Goal: Task Accomplishment & Management: Manage account settings

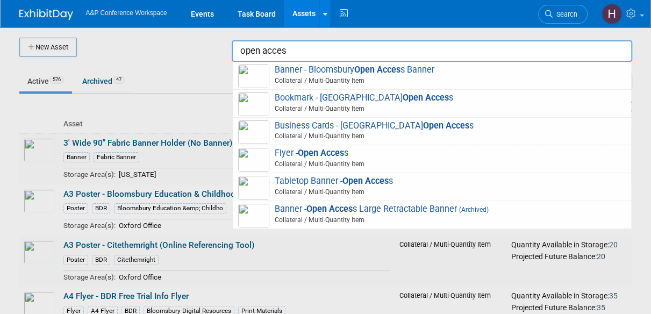
drag, startPoint x: 283, startPoint y: 61, endPoint x: 230, endPoint y: 46, distance: 55.3
click at [230, 46] on body "A&P Conference Workspace Events Task Board Assets New Asset Search Assets Bulk …" at bounding box center [325, 157] width 651 height 314
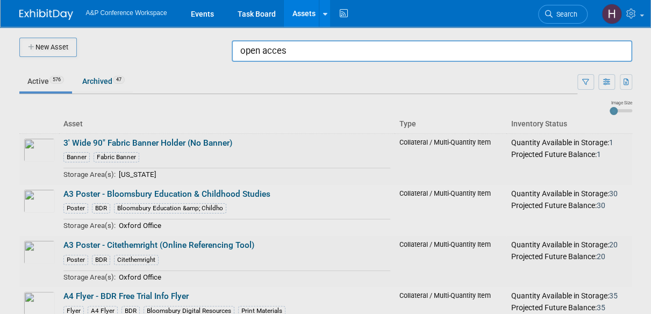
drag, startPoint x: 299, startPoint y: 50, endPoint x: 235, endPoint y: 52, distance: 64.0
click at [235, 52] on input "open acces" at bounding box center [432, 51] width 401 height 22
click at [326, 56] on div at bounding box center [326, 157] width 0 height 314
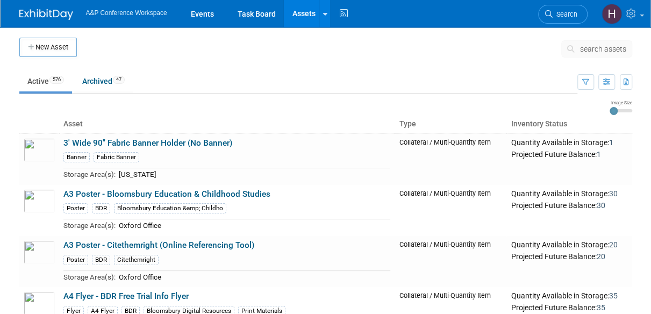
click at [334, 52] on span "search assets" at bounding box center [603, 49] width 46 height 9
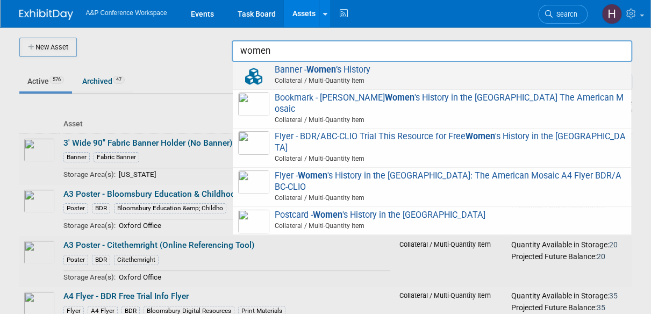
click at [334, 77] on span "Collateral / Multi-Quantity Item" at bounding box center [433, 81] width 384 height 10
type input "Banner - Women’s History"
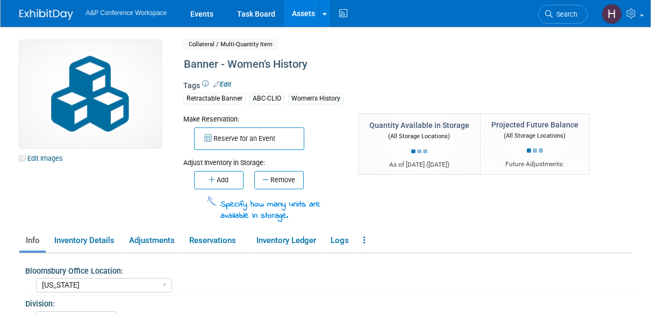
select select "[US_STATE]"
select select "BDR - Schools"
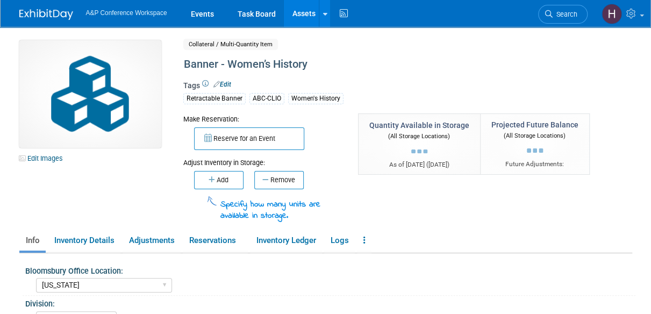
click at [377, 243] on ul "Info Inventory Details Adjustments Reservations Inventory Ledger Logs Copy/Dupl…" at bounding box center [325, 241] width 613 height 23
click at [364, 242] on link at bounding box center [364, 240] width 15 height 19
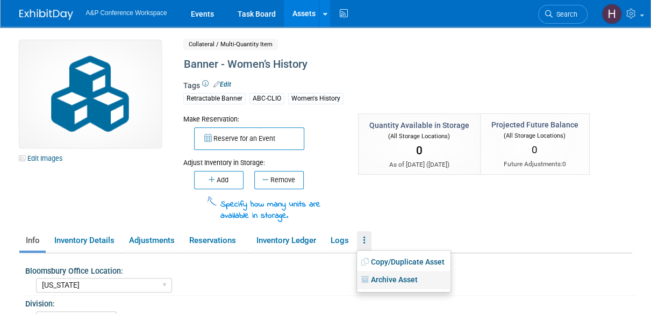
click at [379, 277] on link "Archive Asset" at bounding box center [404, 280] width 94 height 18
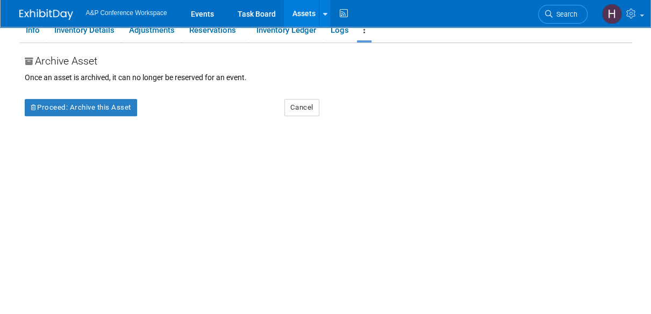
scroll to position [211, 0]
click at [96, 108] on button "Proceed: Archive this Asset" at bounding box center [81, 106] width 112 height 17
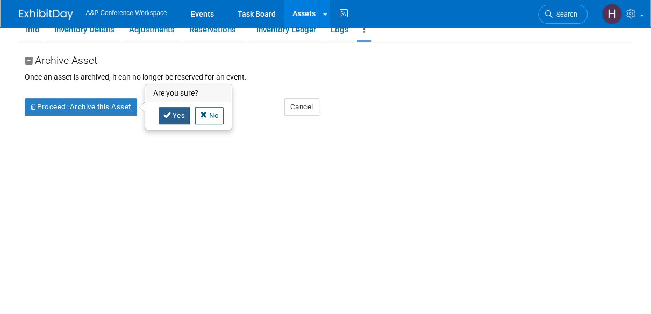
click at [175, 118] on link "Yes" at bounding box center [175, 115] width 32 height 17
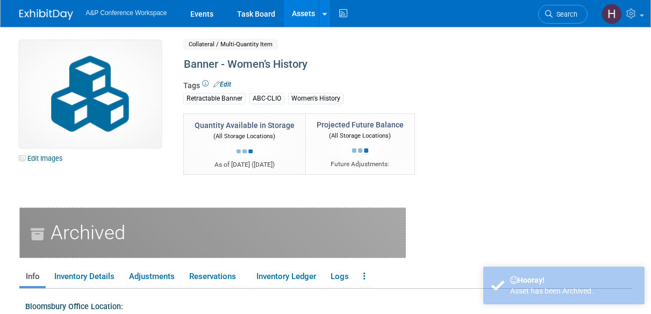
select select "[US_STATE]"
select select "BDR - Schools"
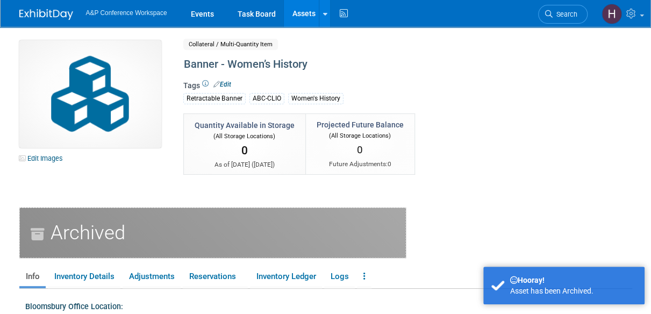
click at [297, 21] on link "Assets" at bounding box center [303, 13] width 39 height 27
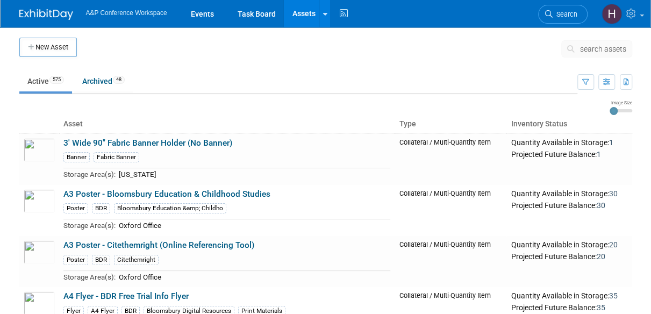
click at [582, 46] on span "search assets" at bounding box center [603, 49] width 46 height 9
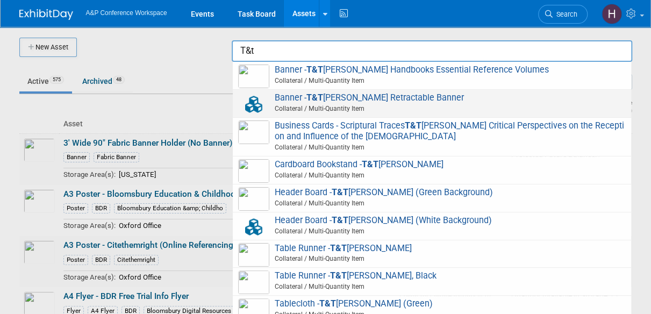
click at [456, 112] on span "Collateral / Multi-Quantity Item" at bounding box center [433, 109] width 384 height 10
type input "Banner - T&T [PERSON_NAME] Retractable Banner"
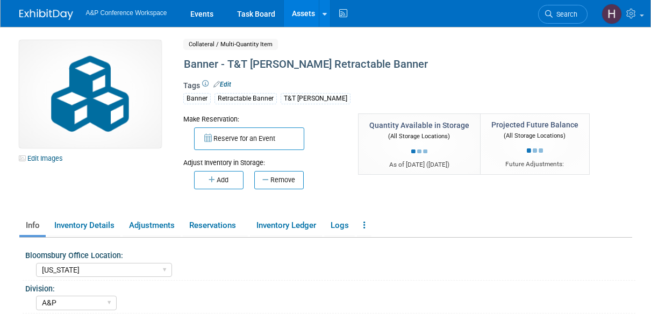
select select "[US_STATE]"
select select "A&P"
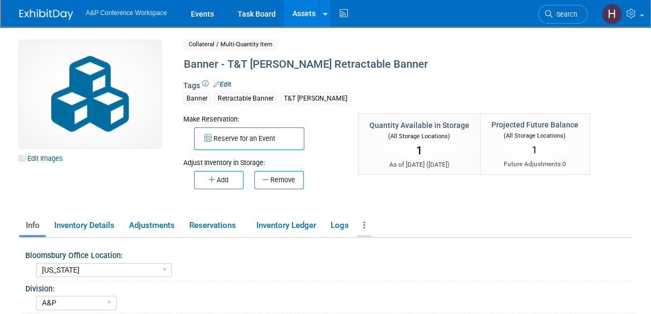
click at [361, 223] on link at bounding box center [364, 225] width 15 height 19
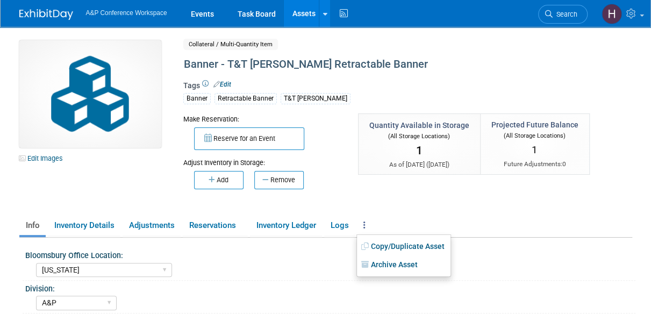
scroll to position [34, 0]
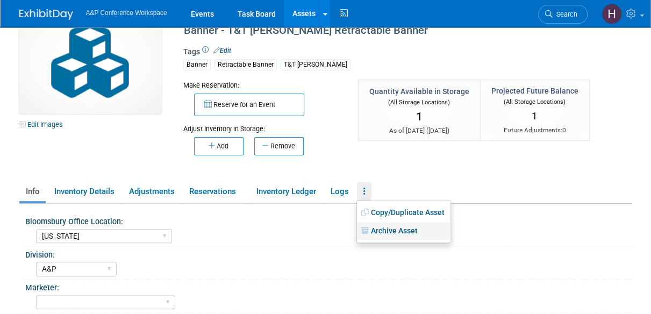
click at [376, 223] on link "Archive Asset" at bounding box center [404, 231] width 94 height 18
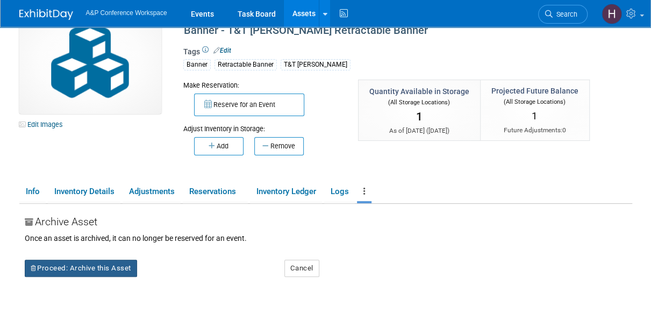
click at [92, 263] on button "Proceed: Archive this Asset" at bounding box center [81, 268] width 112 height 17
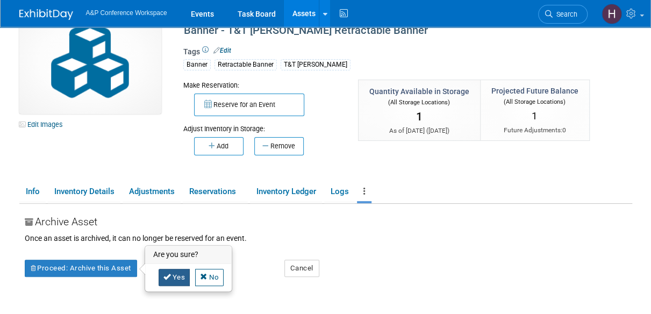
click at [175, 276] on link "Yes" at bounding box center [175, 277] width 32 height 17
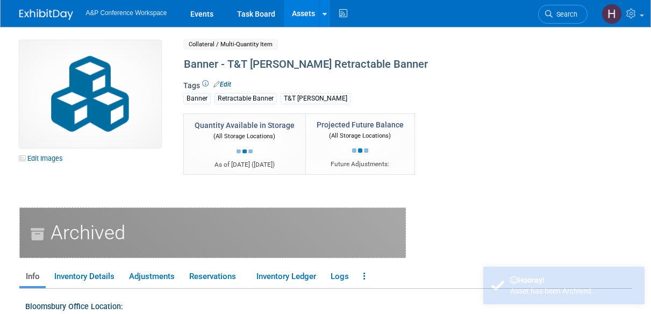
select select "[US_STATE]"
select select "A&P"
select select "[US_STATE]"
select select "A&P"
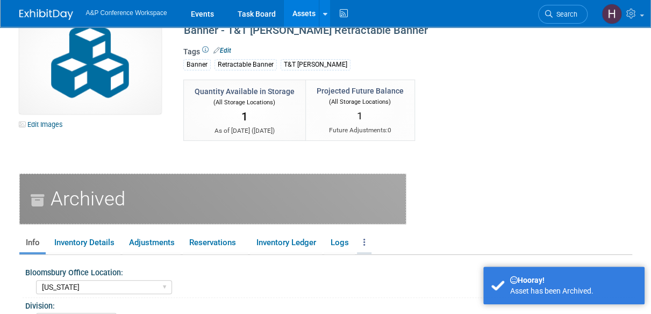
click at [369, 241] on link at bounding box center [364, 242] width 15 height 19
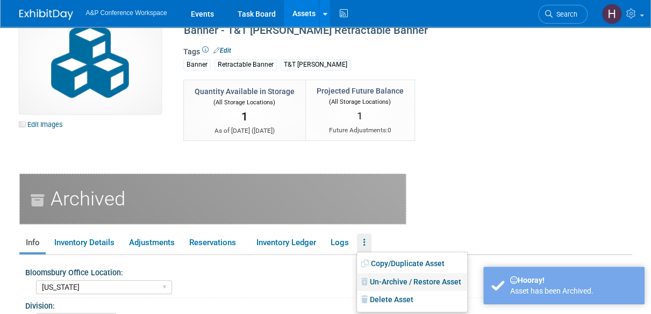
click at [389, 283] on link "Un-Archive / Restore Asset" at bounding box center [412, 282] width 110 height 18
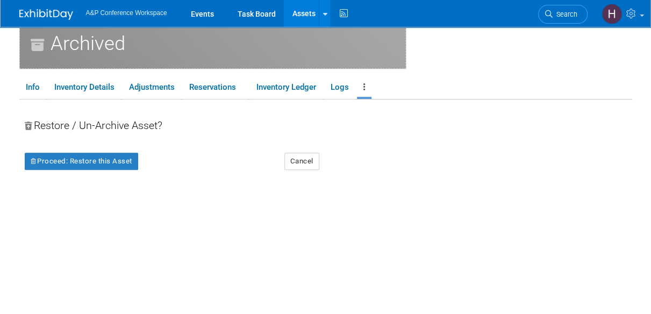
scroll to position [181, 0]
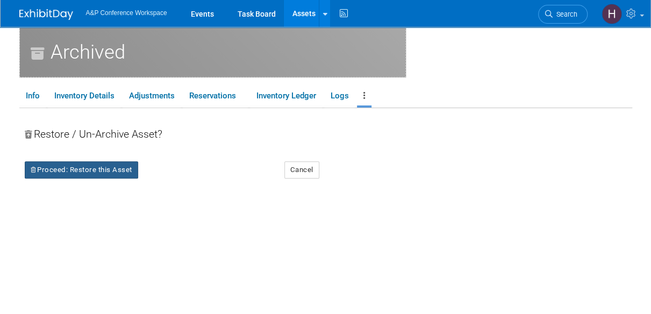
click at [119, 170] on button "Proceed: Restore this Asset" at bounding box center [81, 169] width 113 height 17
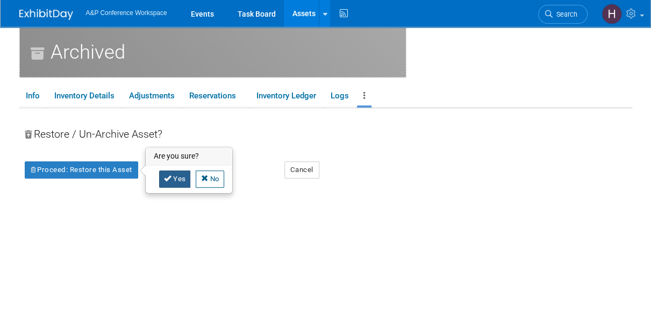
click at [176, 183] on link "Yes" at bounding box center [175, 178] width 32 height 17
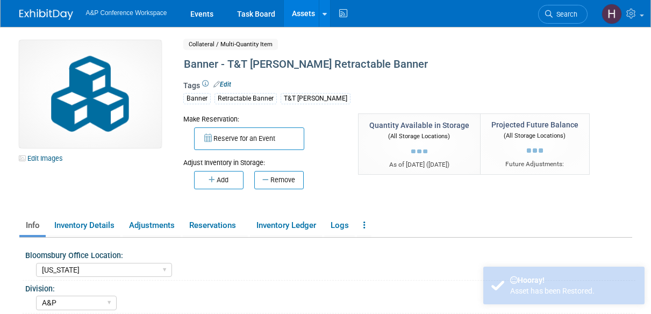
select select "[US_STATE]"
select select "A&P"
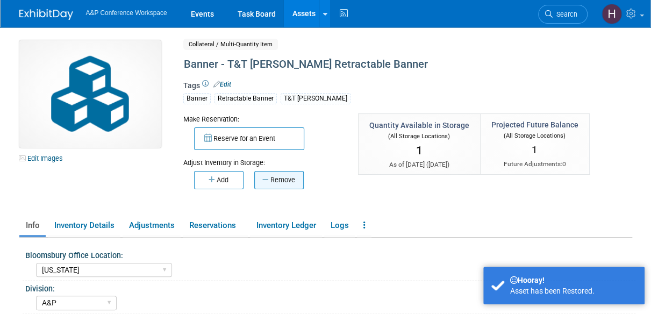
click at [262, 179] on icon "button" at bounding box center [266, 179] width 8 height 7
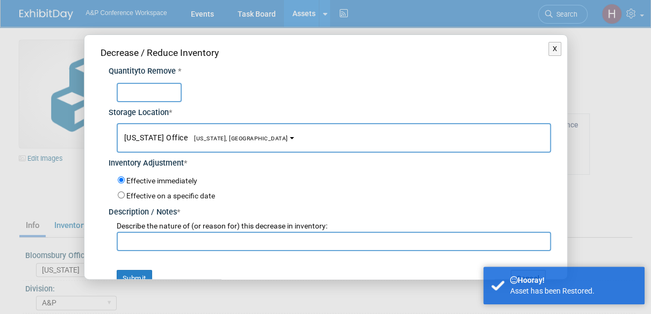
click at [204, 246] on input "text" at bounding box center [334, 241] width 434 height 19
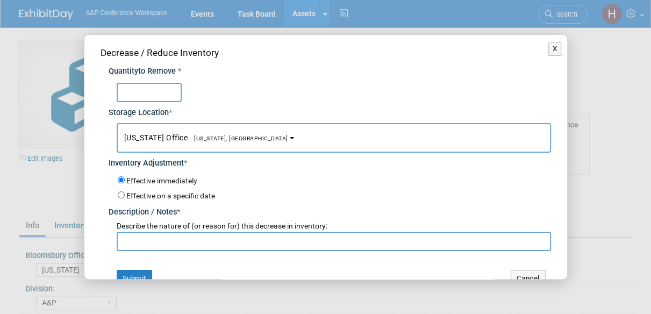
click at [128, 97] on input "text" at bounding box center [149, 92] width 65 height 19
type input "1"
click at [163, 237] on input "text" at bounding box center [334, 241] width 434 height 19
type input "N"
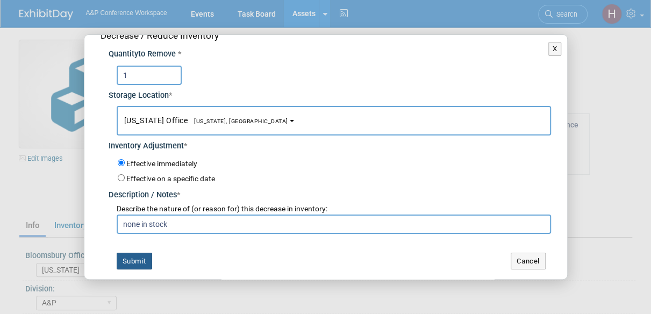
type input "none in stock"
click at [128, 259] on button "Submit" at bounding box center [134, 261] width 35 height 17
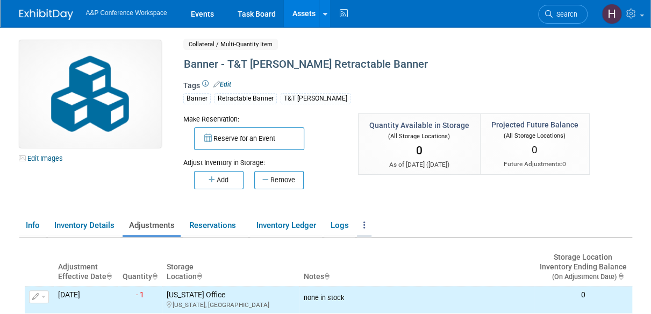
click at [366, 225] on icon at bounding box center [364, 225] width 2 height 8
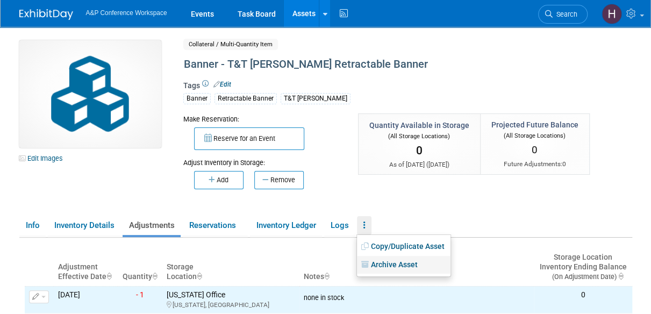
click at [370, 268] on icon at bounding box center [366, 265] width 10 height 8
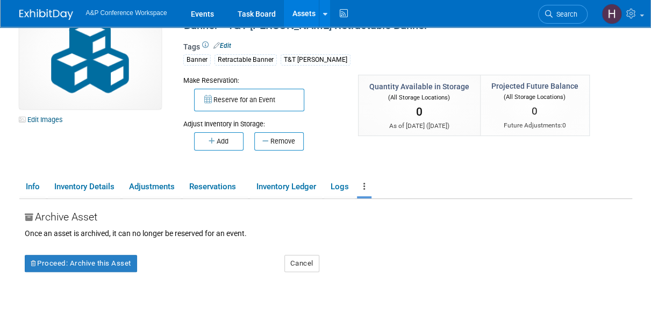
scroll to position [40, 0]
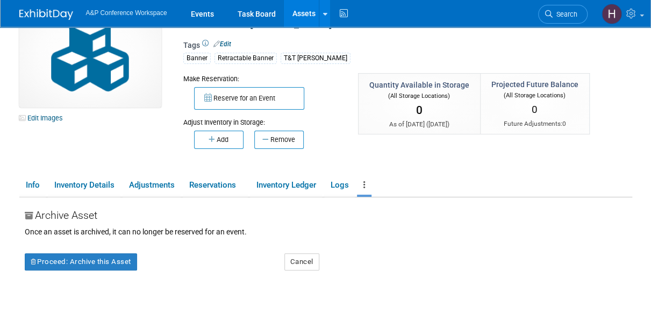
click at [108, 268] on button "Proceed: Archive this Asset" at bounding box center [81, 261] width 112 height 17
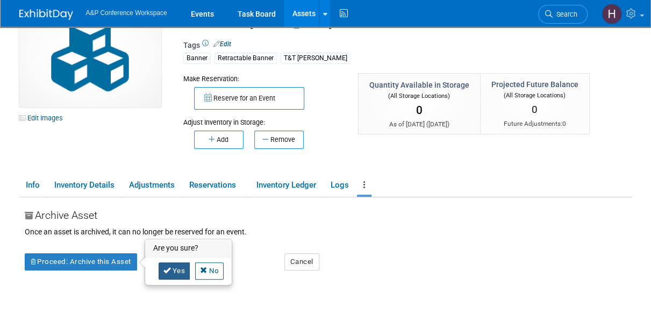
click at [168, 273] on icon at bounding box center [167, 270] width 8 height 7
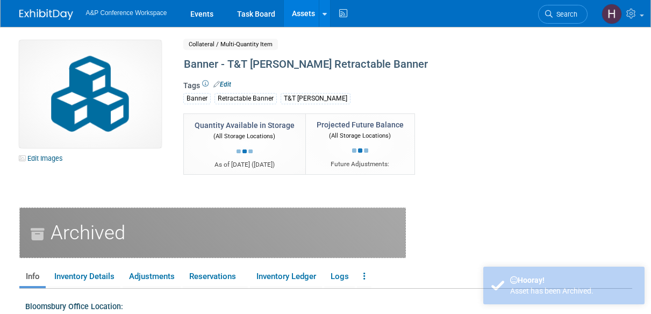
select select "[US_STATE]"
select select "A&P"
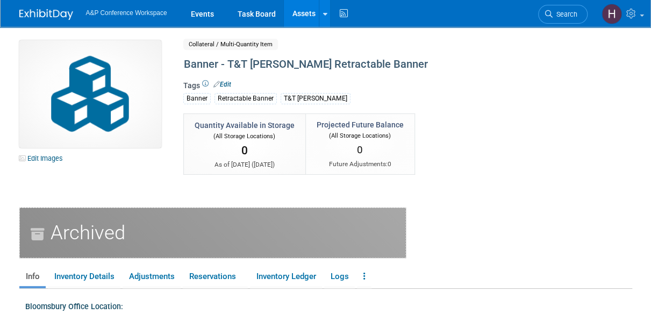
click at [298, 5] on link "Assets" at bounding box center [303, 13] width 39 height 27
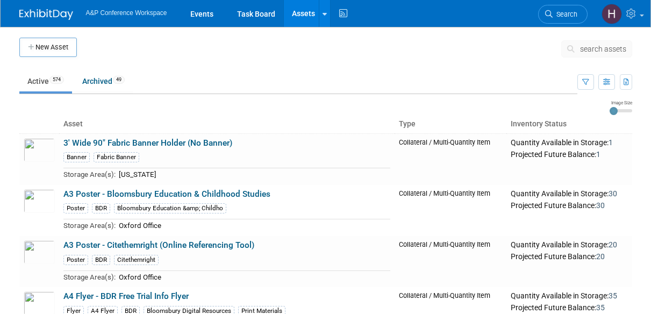
click at [570, 57] on div "search assets" at bounding box center [596, 52] width 71 height 24
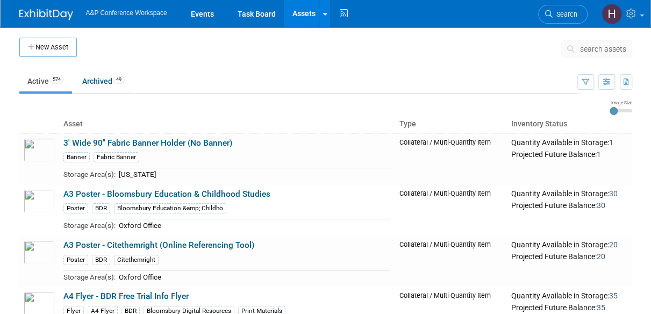
click at [590, 38] on td "search assets" at bounding box center [596, 51] width 71 height 27
click at [592, 42] on button "search assets" at bounding box center [596, 48] width 71 height 17
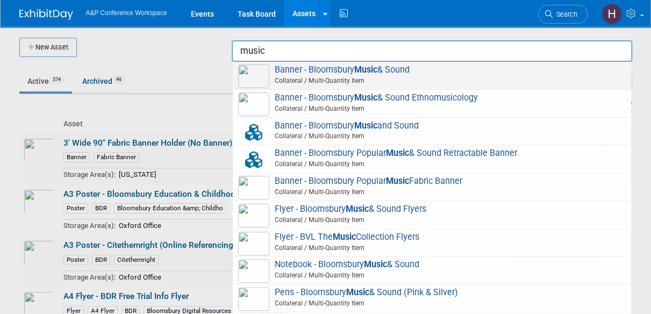
click at [381, 74] on span "Banner - Bloomsbury Music & Sound Collateral / Multi-Quantity Item" at bounding box center [432, 76] width 388 height 22
type input "Banner - Bloomsbury Music & Sound"
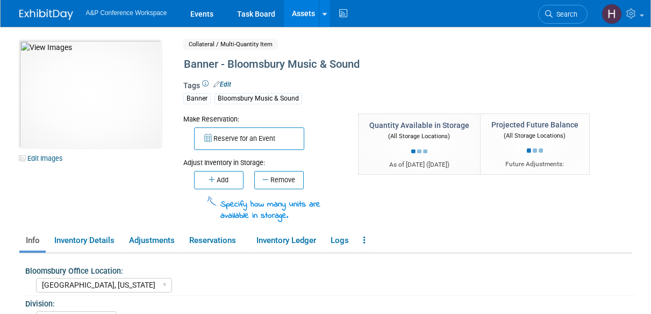
select select "[GEOGRAPHIC_DATA], [US_STATE]"
select select "BDR - Libraries"
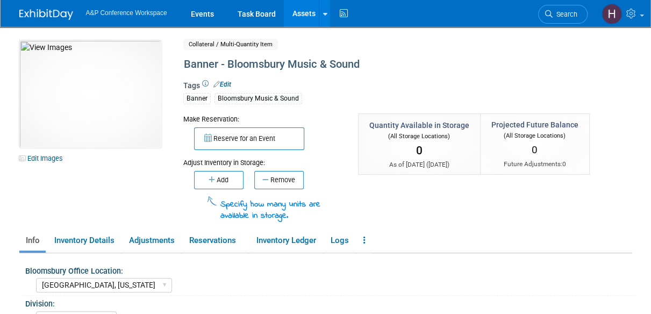
drag, startPoint x: 220, startPoint y: 188, endPoint x: 193, endPoint y: 181, distance: 28.3
click at [193, 181] on div "Add Remove" at bounding box center [262, 179] width 159 height 22
click at [211, 181] on icon "button" at bounding box center [213, 179] width 8 height 7
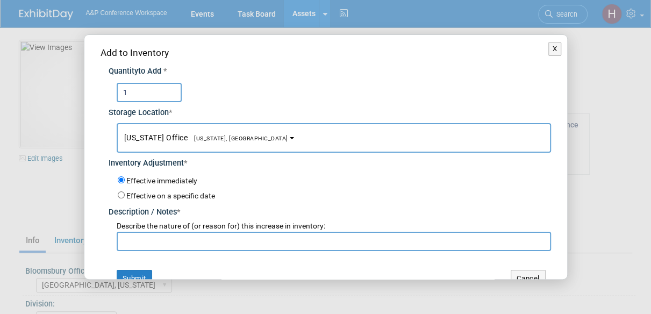
type input "1"
click at [165, 244] on input "text" at bounding box center [334, 241] width 434 height 19
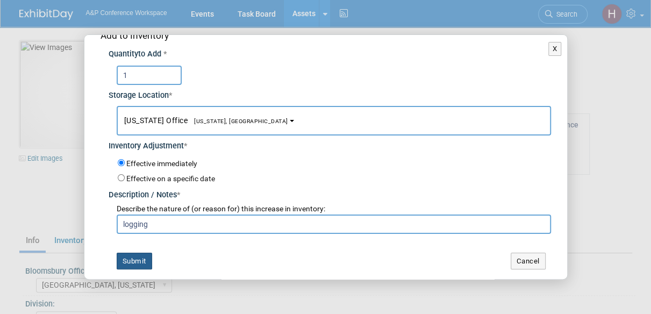
scroll to position [16, 0]
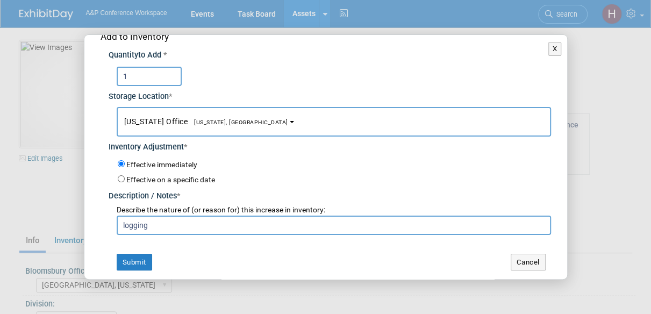
drag, startPoint x: 151, startPoint y: 223, endPoint x: 98, endPoint y: 224, distance: 52.7
click at [98, 224] on div "Add to Inventory Quantity to Add * 1 Storage Location * [US_STATE] Office<span …" at bounding box center [325, 150] width 483 height 263
type input "one in stock"
click at [131, 259] on button "Submit" at bounding box center [134, 262] width 35 height 17
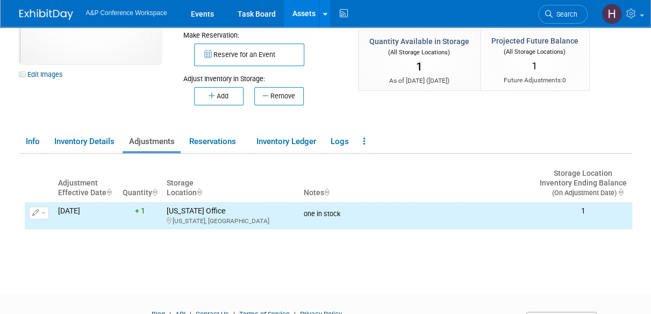
scroll to position [85, 0]
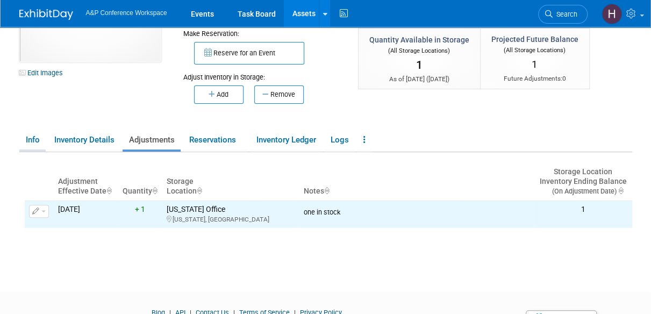
click at [35, 139] on link "Info" at bounding box center [32, 140] width 26 height 19
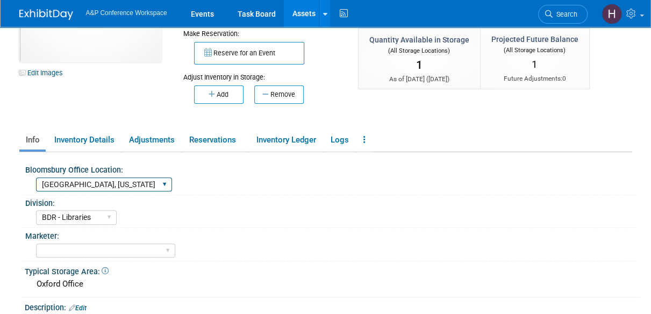
click at [82, 181] on select "[GEOGRAPHIC_DATA] [US_STATE][GEOGRAPHIC_DATA], [US_STATE] Blue Ridge Summit" at bounding box center [104, 184] width 136 height 15
select select "[US_STATE]"
click at [36, 177] on select "[GEOGRAPHIC_DATA] [US_STATE][GEOGRAPHIC_DATA], [US_STATE] Blue Ridge Summit" at bounding box center [104, 184] width 136 height 15
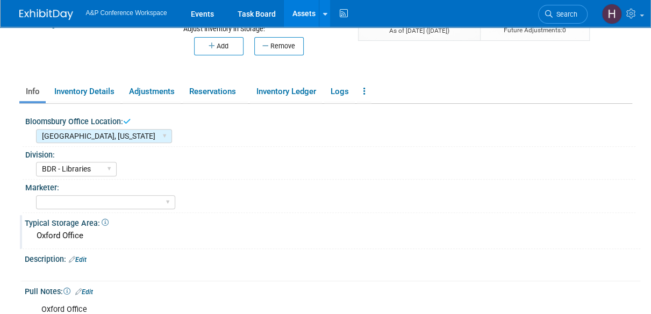
scroll to position [132, 0]
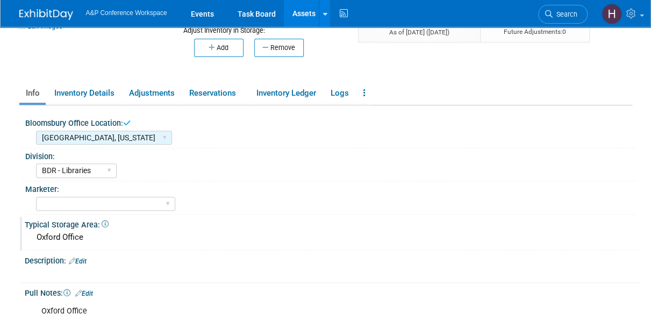
click at [91, 231] on div "Oxford Office" at bounding box center [332, 237] width 599 height 17
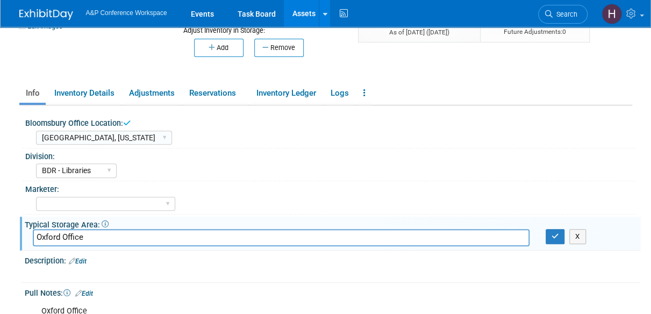
drag, startPoint x: 94, startPoint y: 235, endPoint x: 5, endPoint y: 226, distance: 89.2
click at [5, 182] on html "A&P Conference Workspace Events Task Board Assets ..." at bounding box center [325, 25] width 651 height 314
type input "[US_STATE]"
click at [553, 238] on icon "button" at bounding box center [556, 236] width 8 height 7
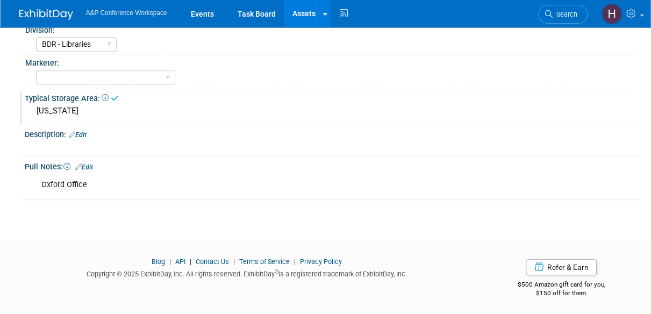
scroll to position [248, 0]
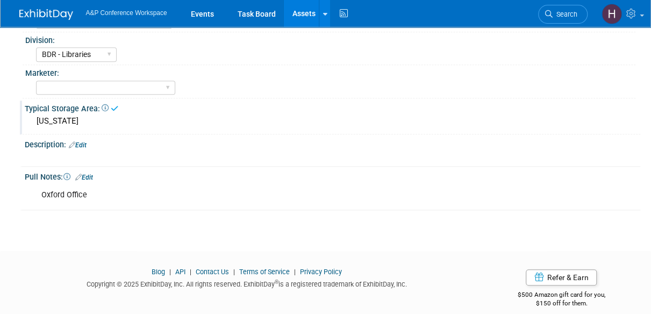
click at [96, 191] on div "Oxford Office" at bounding box center [278, 195] width 488 height 22
click at [95, 166] on div "Bloomsbury Office Location: Oxford New York Oxford, New York Blue Ridge Summit …" at bounding box center [329, 99] width 608 height 221
click at [91, 174] on link "Edit" at bounding box center [84, 178] width 18 height 8
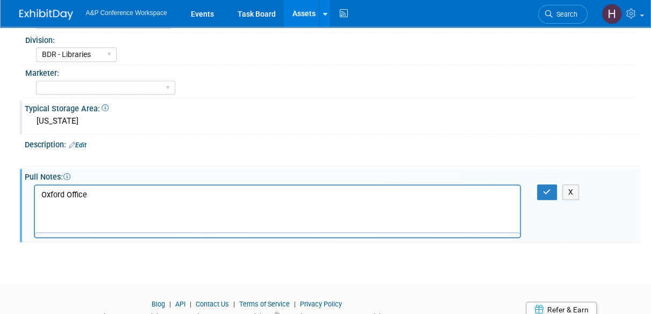
scroll to position [0, 0]
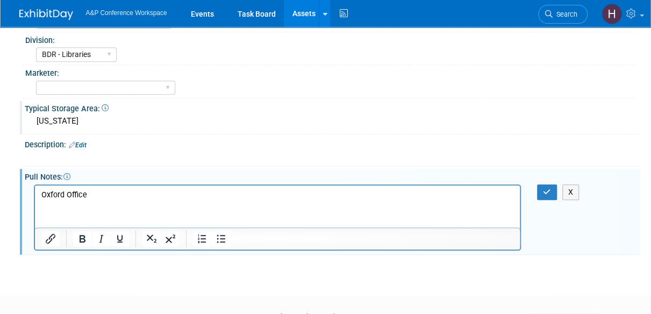
click at [92, 193] on p "Oxford Office" at bounding box center [277, 194] width 473 height 11
drag, startPoint x: 128, startPoint y: 373, endPoint x: 30, endPoint y: 186, distance: 211.6
click at [34, 186] on html "Oxford Office" at bounding box center [276, 192] width 485 height 15
click at [549, 188] on icon "button" at bounding box center [547, 192] width 8 height 8
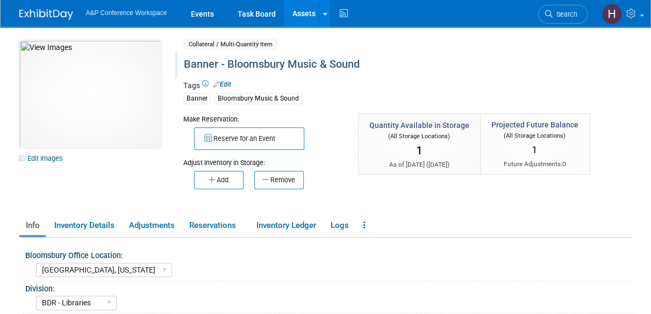
click at [240, 66] on div "Banner - Bloomsbury Music & Sound" at bounding box center [383, 64] width 406 height 19
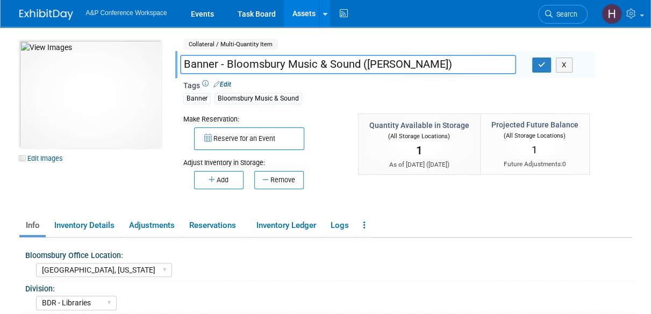
type input "Banner - Bloomsbury Music & Sound ([PERSON_NAME])"
click at [330, 97] on div "Banner Bloomsbury Music & Sound" at bounding box center [384, 97] width 403 height 13
click at [226, 81] on link "Edit" at bounding box center [222, 85] width 18 height 8
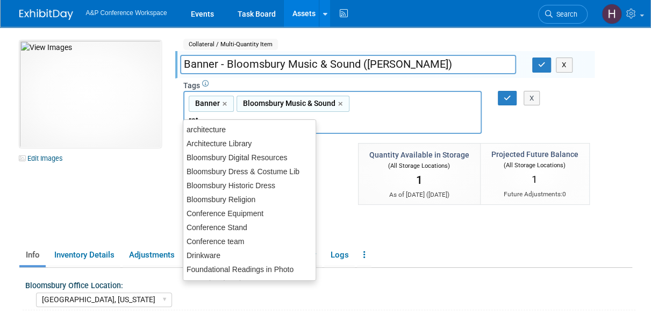
type input "retr"
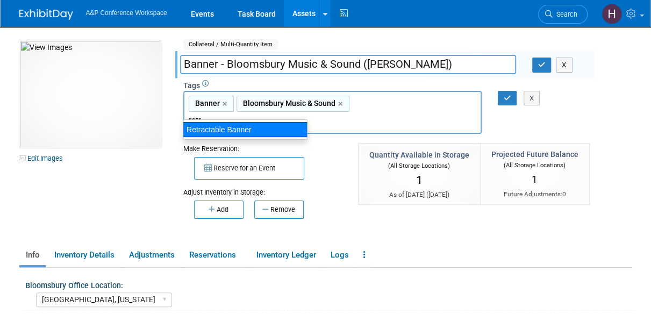
click at [246, 127] on div "Retractable Banner" at bounding box center [245, 129] width 124 height 15
type input "Banner, Bloomsbury Music & Sound, Retractable Banner"
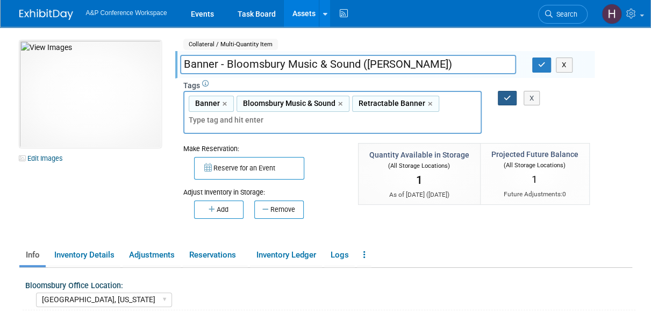
click at [499, 97] on button "button" at bounding box center [507, 98] width 19 height 15
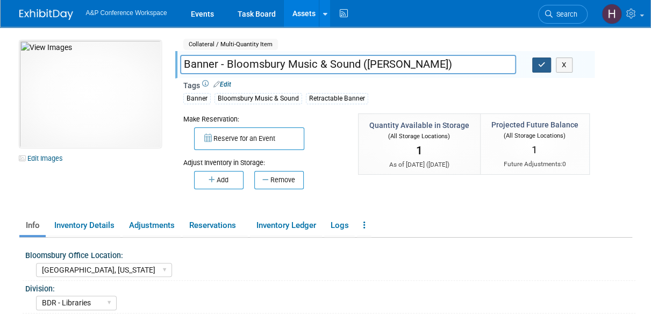
click at [535, 66] on button "button" at bounding box center [541, 65] width 19 height 15
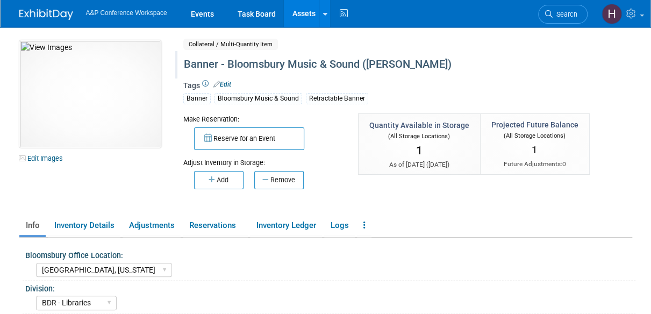
click at [296, 15] on link "Assets" at bounding box center [303, 13] width 39 height 27
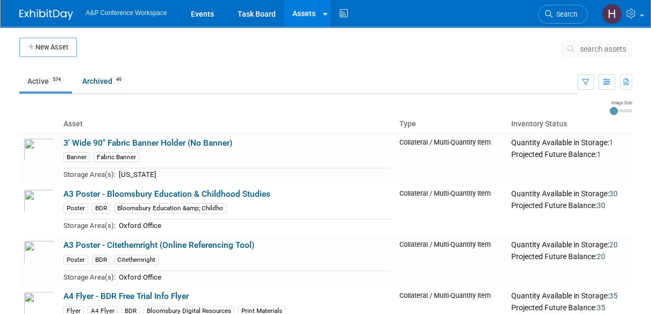
click at [587, 47] on span "search assets" at bounding box center [603, 49] width 46 height 9
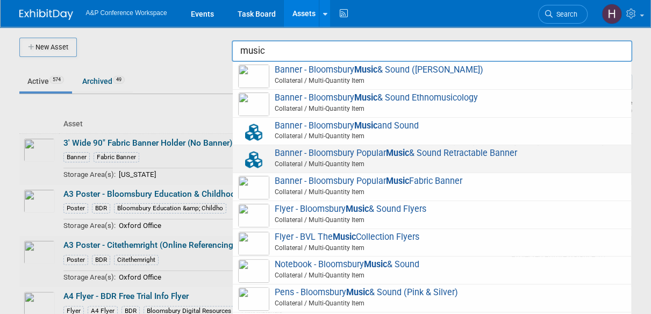
click at [477, 161] on span "Collateral / Multi-Quantity Item" at bounding box center [433, 164] width 384 height 10
type input "Banner - Bloomsbury Popular Music & Sound Retractable Banner"
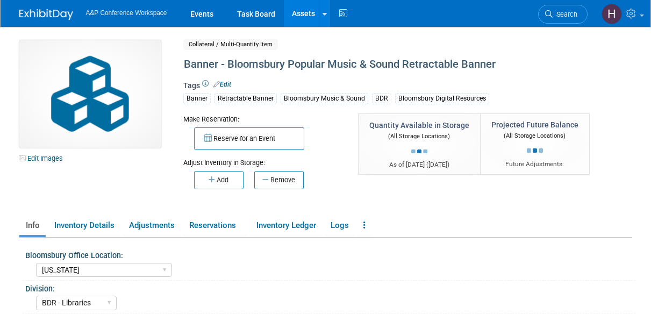
select select "[US_STATE]"
select select "BDR - Libraries"
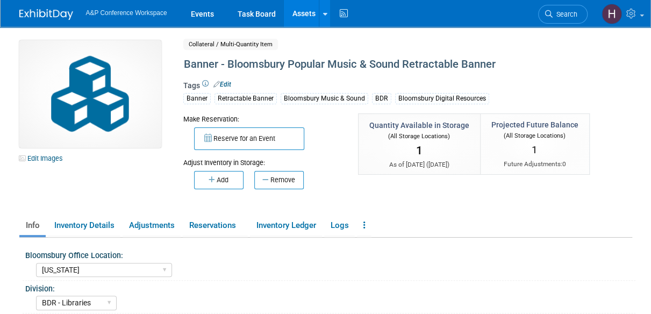
scroll to position [21, 0]
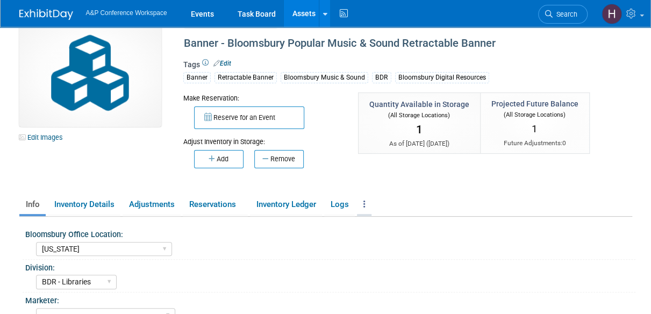
click at [365, 203] on link at bounding box center [364, 204] width 15 height 19
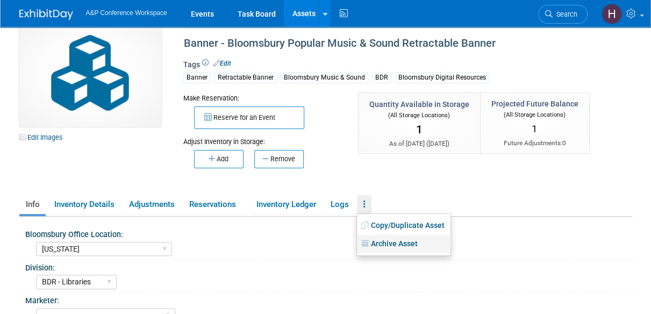
click at [384, 246] on link "Archive Asset" at bounding box center [404, 244] width 94 height 18
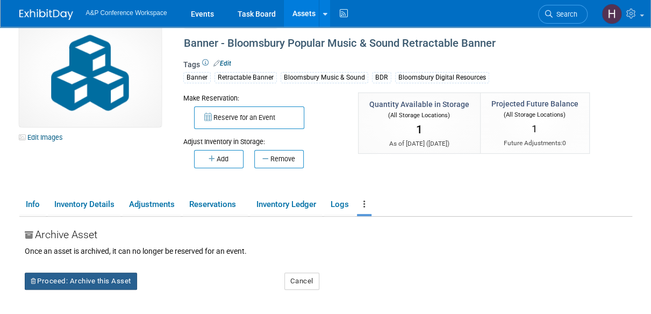
click at [115, 280] on button "Proceed: Archive this Asset" at bounding box center [81, 281] width 112 height 17
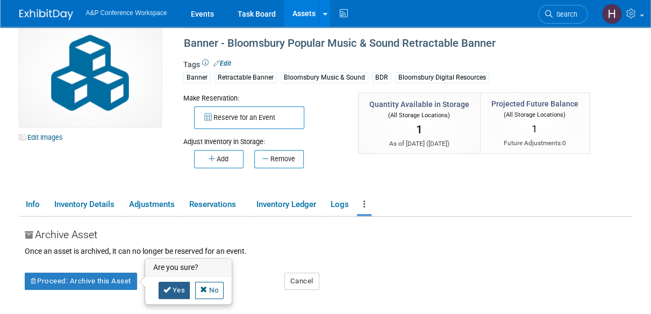
click at [174, 283] on link "Yes" at bounding box center [175, 290] width 32 height 17
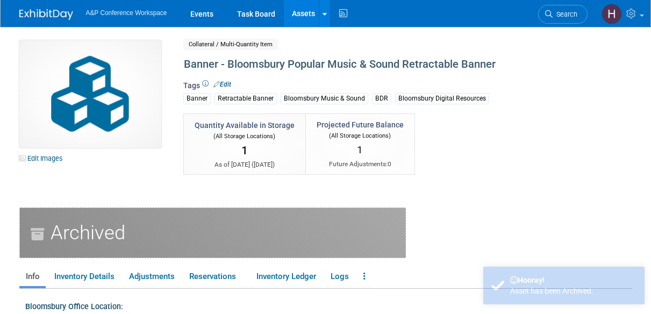
select select "[US_STATE]"
select select "BDR - Libraries"
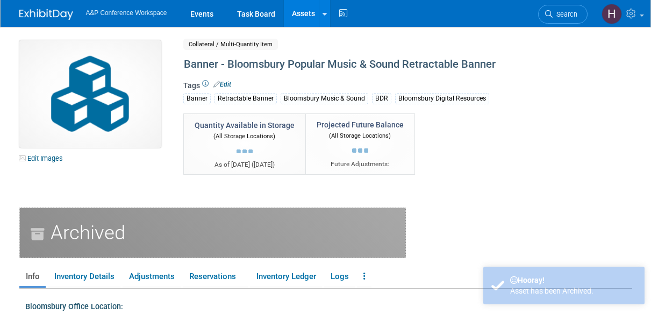
select select "[US_STATE]"
select select "BDR - Libraries"
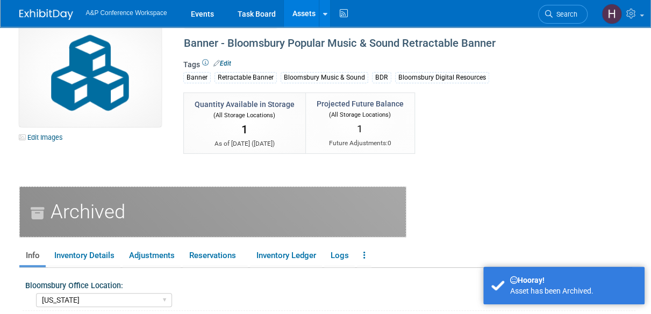
click at [302, 20] on link "Assets" at bounding box center [303, 13] width 39 height 27
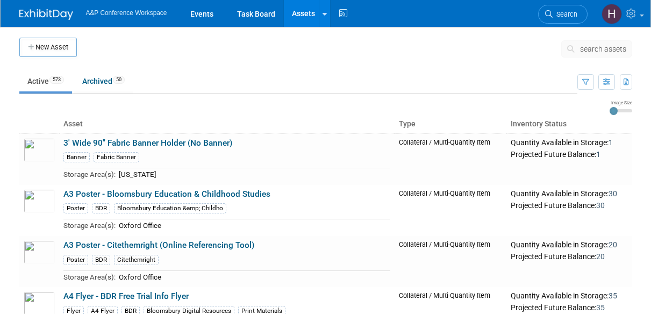
click at [583, 51] on span "search assets" at bounding box center [603, 49] width 46 height 9
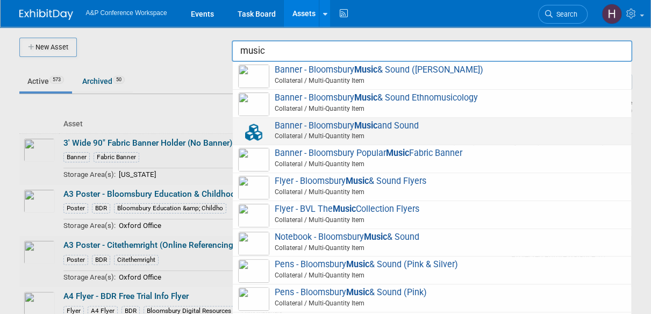
click at [488, 133] on span "Collateral / Multi-Quantity Item" at bounding box center [433, 136] width 384 height 10
type input "Banner - Bloomsbury Music and Sound"
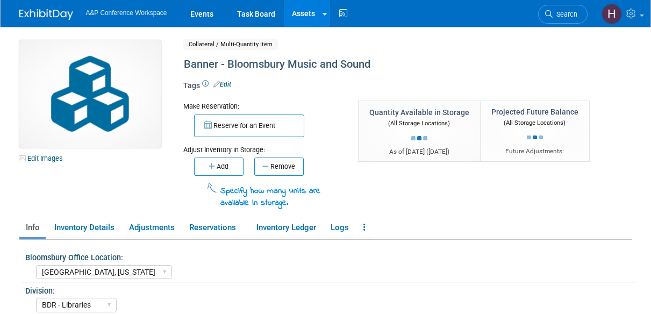
select select "[GEOGRAPHIC_DATA], [US_STATE]"
select select "BDR - Libraries"
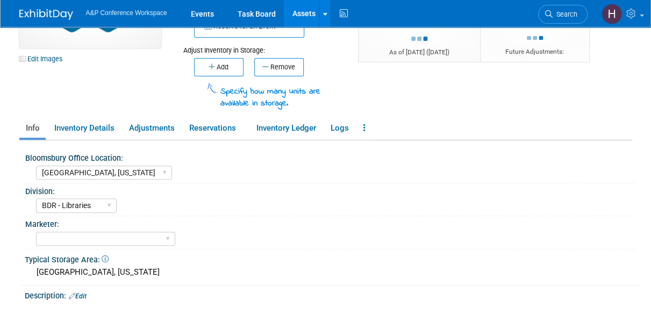
scroll to position [100, 0]
click at [365, 127] on link at bounding box center [364, 127] width 15 height 19
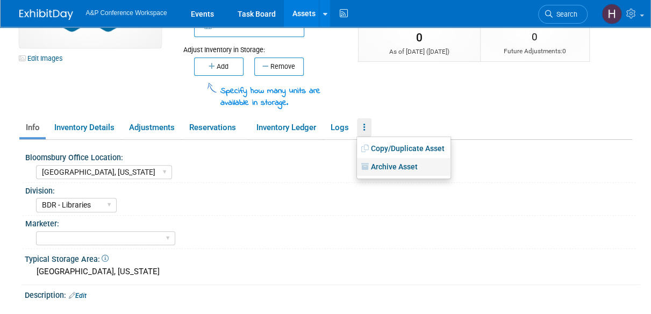
click at [365, 173] on link "Archive Asset" at bounding box center [404, 167] width 94 height 18
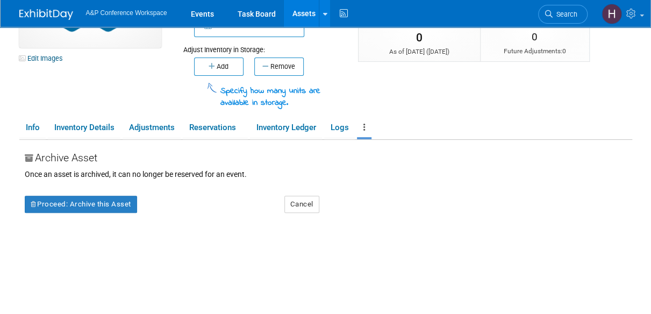
click at [94, 214] on div "Archive Asset Once an asset is archived, it can no longer be reserved for an ev…" at bounding box center [329, 274] width 608 height 269
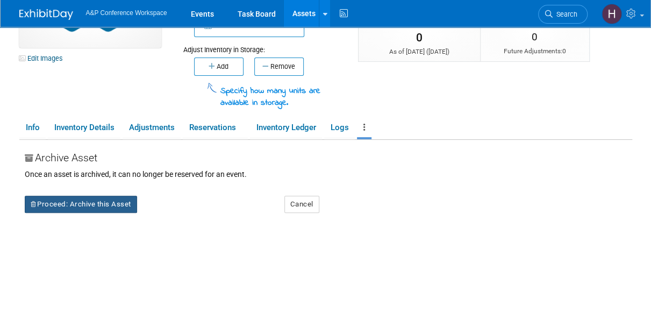
click at [67, 203] on button "Proceed: Archive this Asset" at bounding box center [81, 204] width 112 height 17
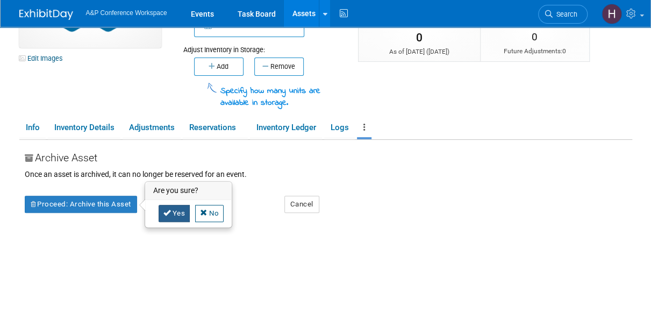
click at [186, 210] on link "Yes" at bounding box center [175, 213] width 32 height 17
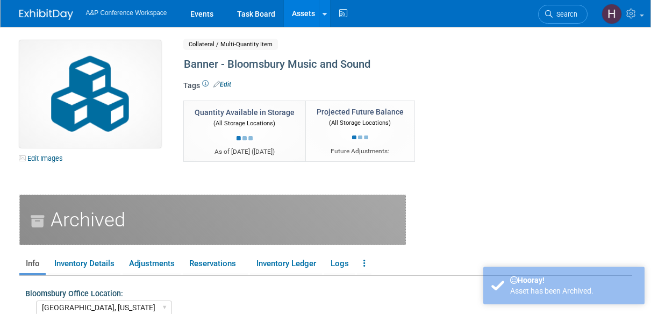
select select "[GEOGRAPHIC_DATA], [US_STATE]"
select select "BDR - Libraries"
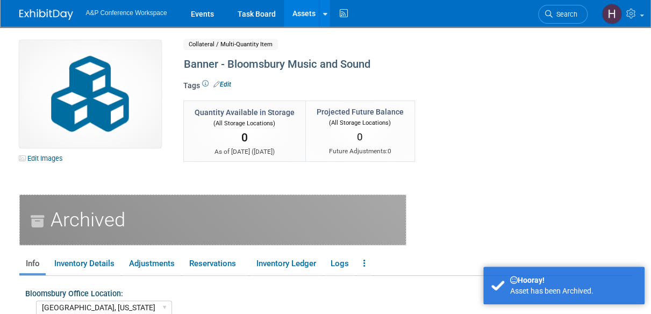
click at [297, 9] on link "Assets" at bounding box center [303, 13] width 39 height 27
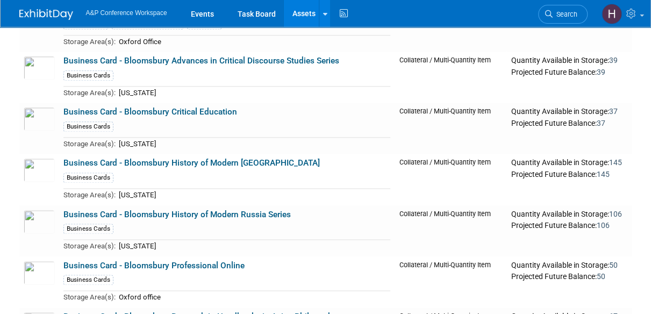
scroll to position [8425, 0]
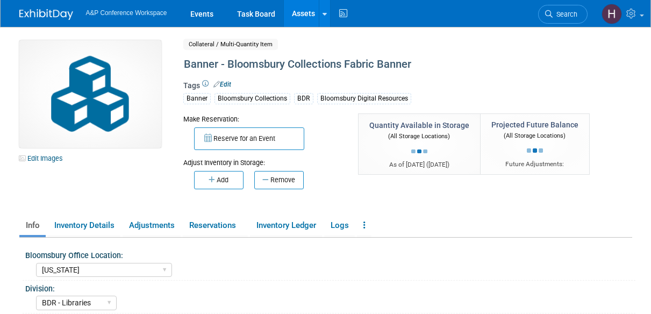
select select "[US_STATE]"
select select "BDR - Libraries"
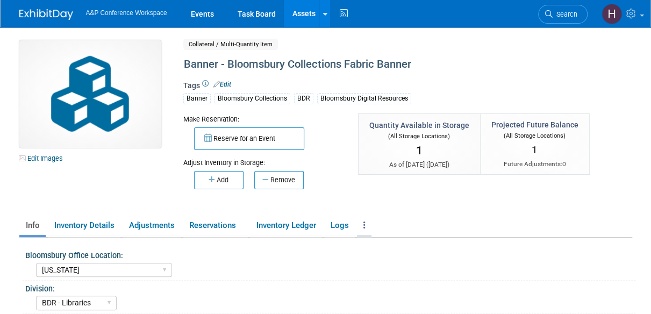
click at [364, 219] on link at bounding box center [364, 225] width 15 height 19
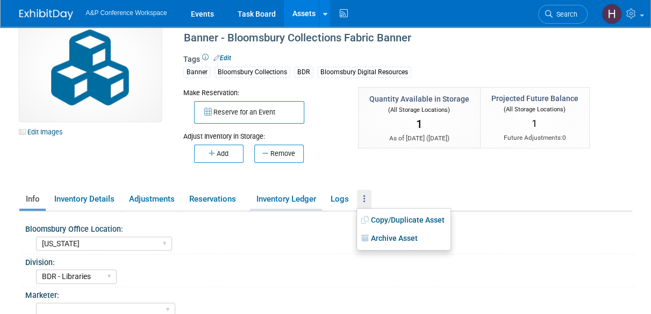
scroll to position [27, 0]
click at [265, 156] on button "Remove" at bounding box center [278, 153] width 49 height 18
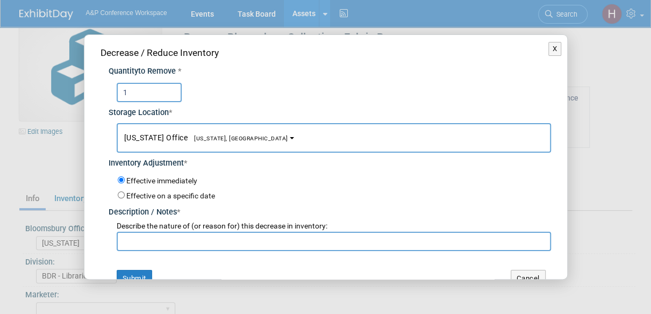
type input "1"
click at [226, 233] on input "text" at bounding box center [334, 241] width 434 height 19
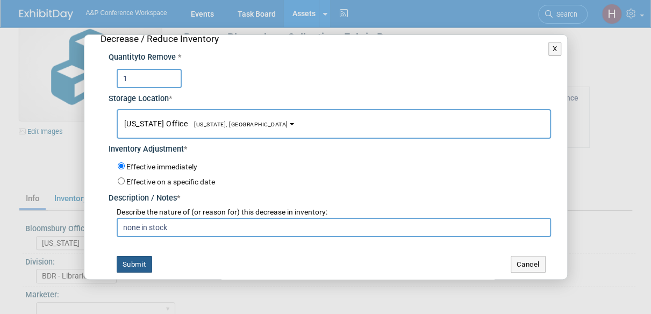
type input "none in stock"
click at [133, 264] on button "Submit" at bounding box center [134, 264] width 35 height 17
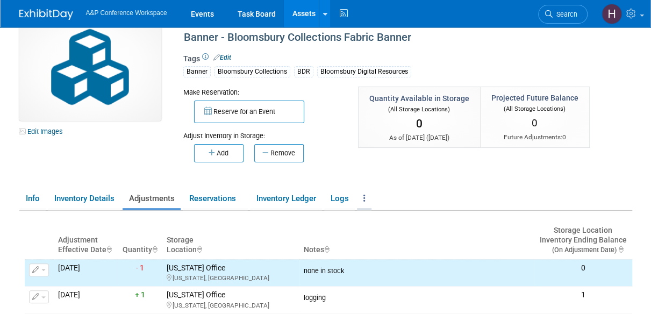
click at [366, 198] on icon at bounding box center [364, 198] width 2 height 8
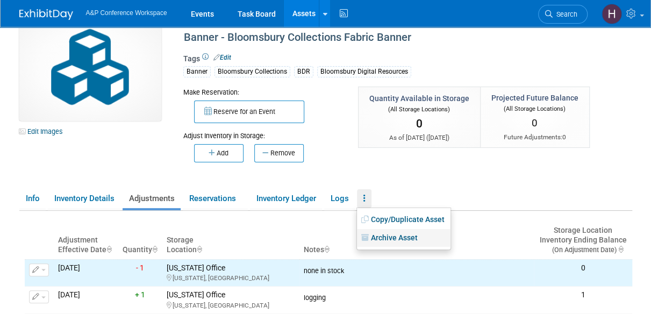
click at [369, 235] on icon at bounding box center [366, 238] width 10 height 8
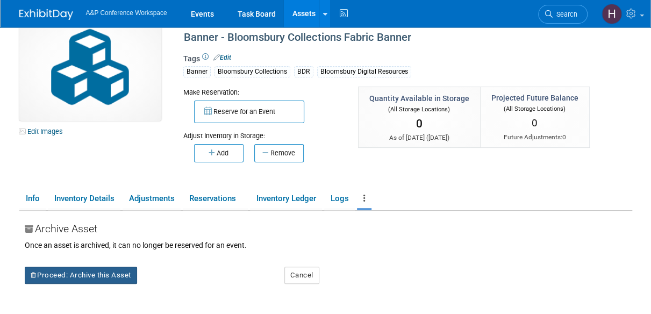
click at [119, 280] on button "Proceed: Archive this Asset" at bounding box center [81, 275] width 112 height 17
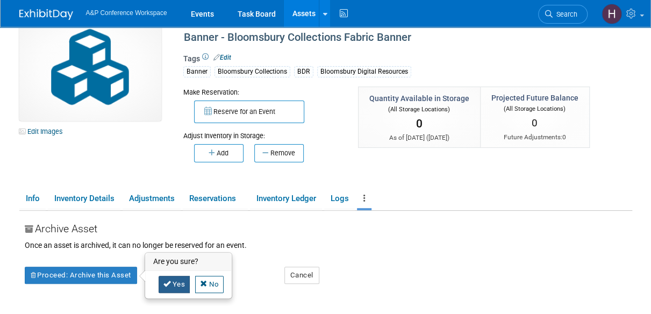
click at [159, 289] on link "Yes" at bounding box center [175, 284] width 32 height 17
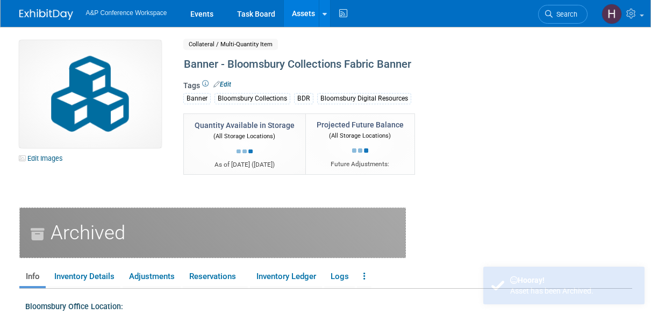
select select "[US_STATE]"
select select "BDR - Libraries"
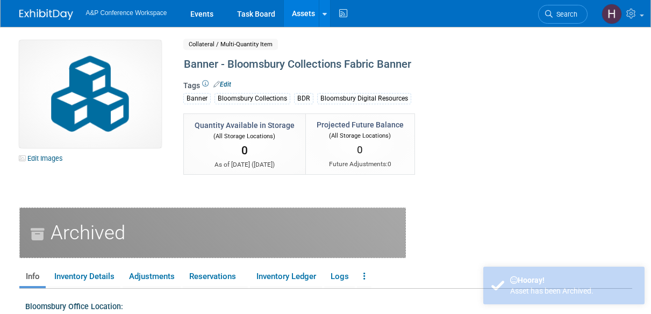
select select "[US_STATE]"
select select "BDR - Libraries"
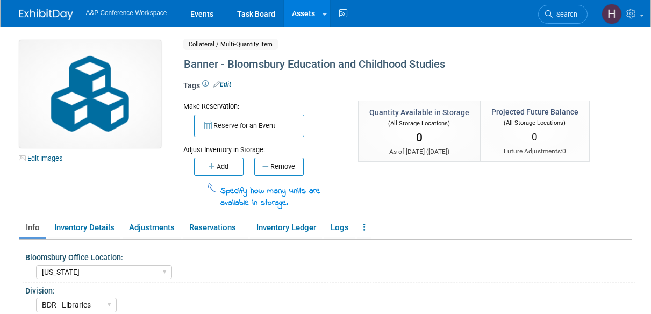
select select "[US_STATE]"
select select "BDR - Libraries"
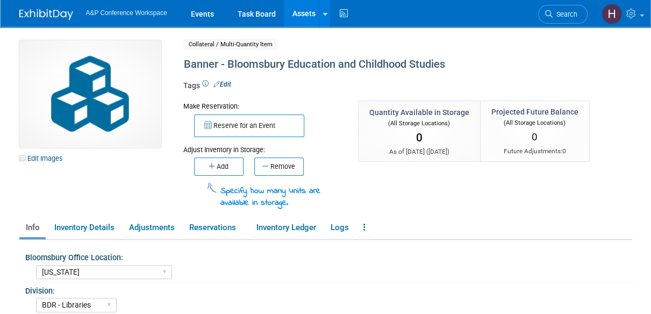
click at [373, 233] on ul "Info Inventory Details Adjustments Reservations Inventory Ledger Logs Copy/Dupl…" at bounding box center [325, 228] width 613 height 23
click at [365, 231] on icon at bounding box center [364, 227] width 2 height 8
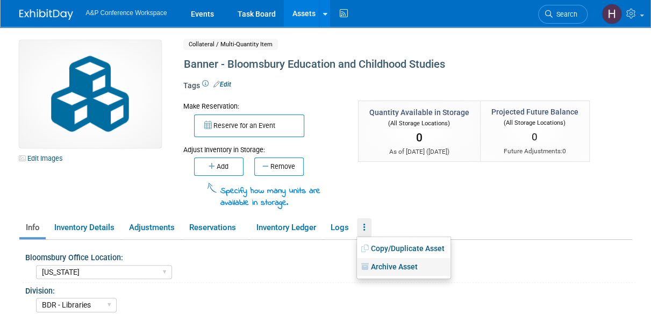
click at [364, 272] on link "Archive Asset" at bounding box center [404, 267] width 94 height 18
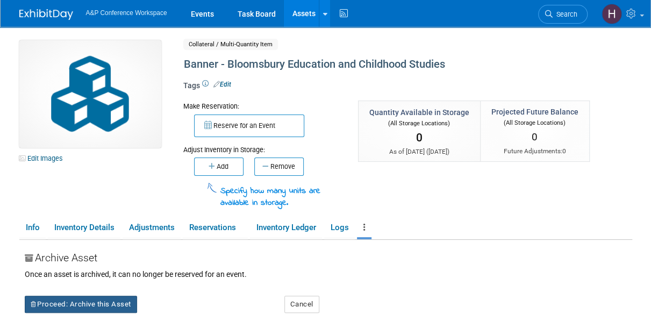
click at [118, 306] on button "Proceed: Archive this Asset" at bounding box center [81, 304] width 112 height 17
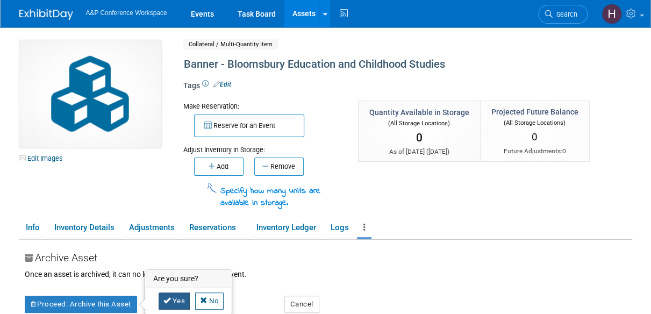
click at [173, 298] on link "Yes" at bounding box center [175, 300] width 32 height 17
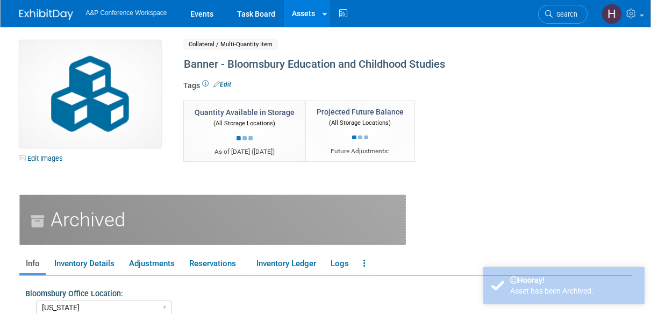
select select "[US_STATE]"
select select "BDR - Libraries"
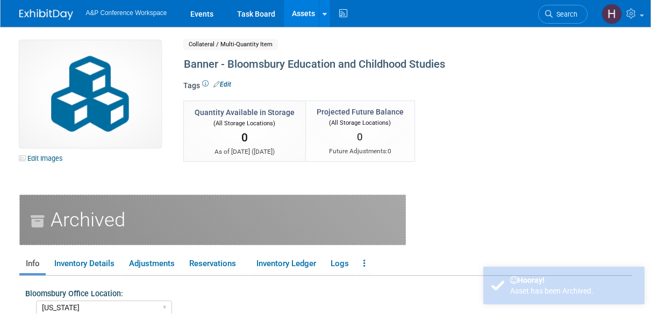
select select "[US_STATE]"
select select "BDR - Libraries"
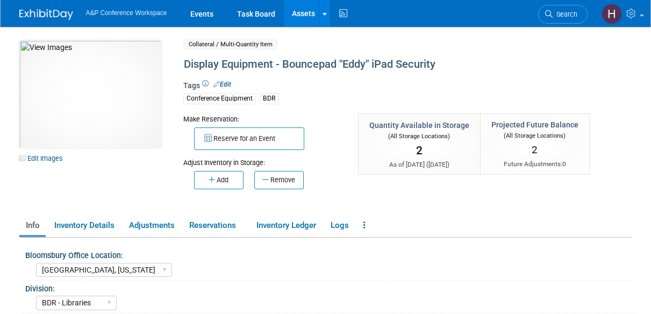
select select "[GEOGRAPHIC_DATA], [US_STATE]"
select select "BDR - Libraries"
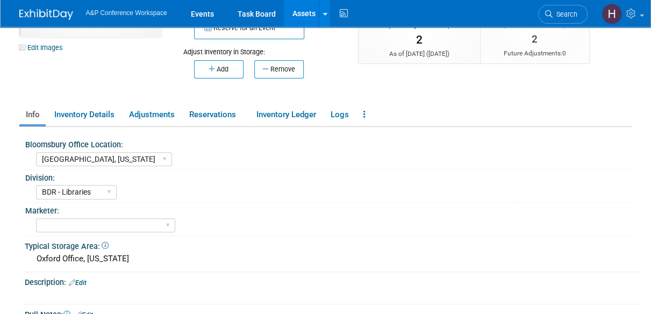
scroll to position [114, 0]
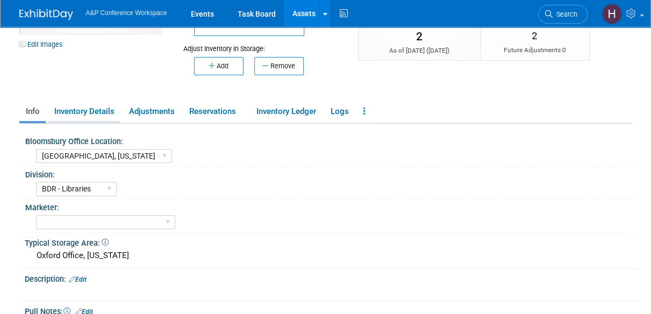
click at [84, 108] on link "Inventory Details" at bounding box center [84, 111] width 73 height 19
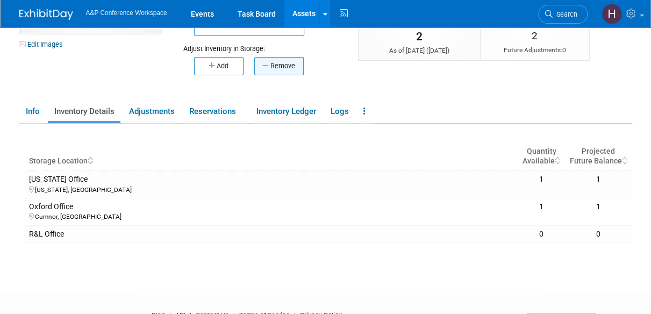
click at [269, 72] on button "Remove" at bounding box center [278, 66] width 49 height 18
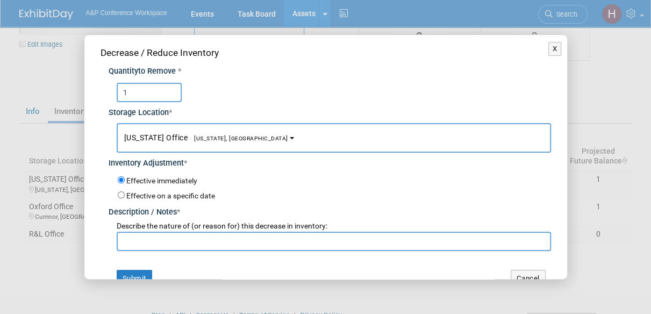
type input "1"
click at [157, 234] on input "text" at bounding box center [334, 241] width 434 height 19
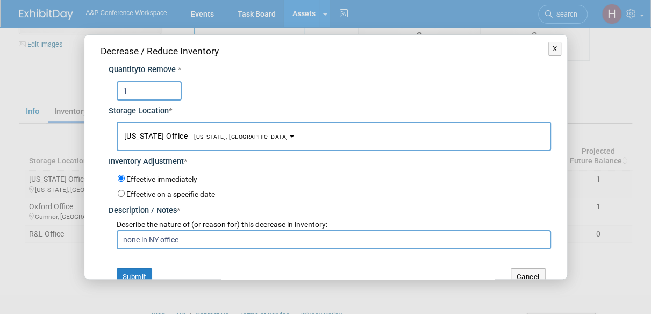
type input "none in NY office"
click at [138, 261] on div "Decrease / Reduce Inventory Quantity to Remove * 1 Storage Location * New York …" at bounding box center [325, 164] width 483 height 263
click at [130, 275] on button "Submit" at bounding box center [134, 276] width 35 height 17
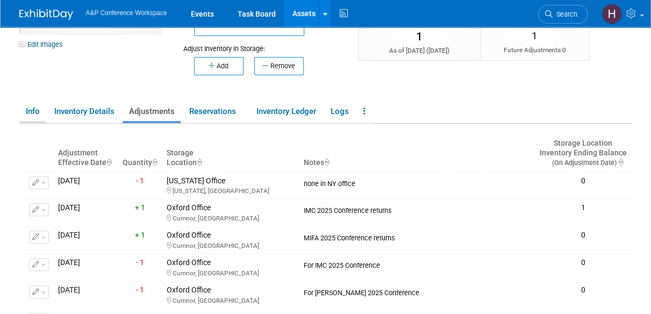
click at [35, 110] on link "Info" at bounding box center [32, 111] width 26 height 19
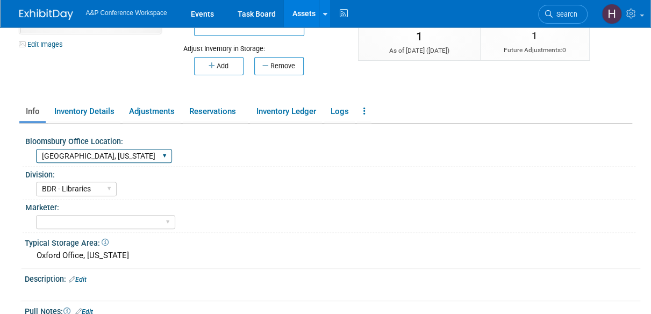
click at [92, 161] on select "Oxford New York Oxford, New York Blue Ridge Summit" at bounding box center [104, 156] width 136 height 15
select select "[GEOGRAPHIC_DATA]"
click at [36, 149] on select "Oxford New York Oxford, New York Blue Ridge Summit" at bounding box center [104, 156] width 136 height 15
click at [94, 253] on div "Oxford Office, New York" at bounding box center [332, 255] width 599 height 17
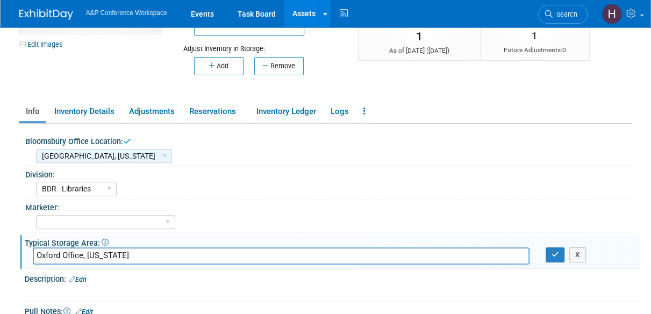
drag, startPoint x: 87, startPoint y: 253, endPoint x: 230, endPoint y: 251, distance: 143.6
click at [230, 251] on input "Oxford Office, New York" at bounding box center [281, 255] width 497 height 17
type input "Oxford Office"
click at [547, 249] on button "button" at bounding box center [555, 254] width 19 height 15
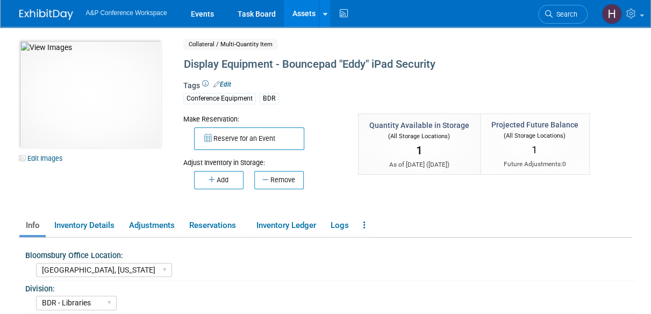
scroll to position [1, 0]
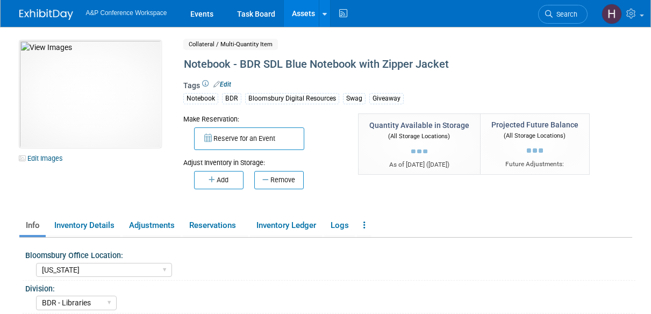
select select "[US_STATE]"
select select "BDR - Libraries"
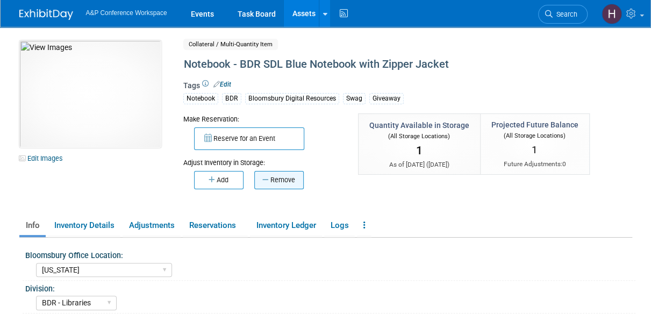
click at [264, 176] on icon "button" at bounding box center [266, 179] width 8 height 7
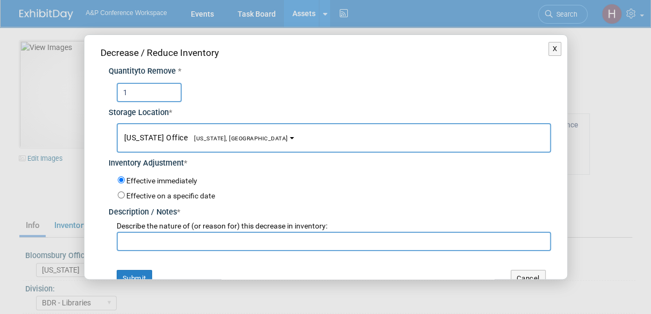
type input "1"
click at [182, 242] on input "text" at bounding box center [334, 241] width 434 height 19
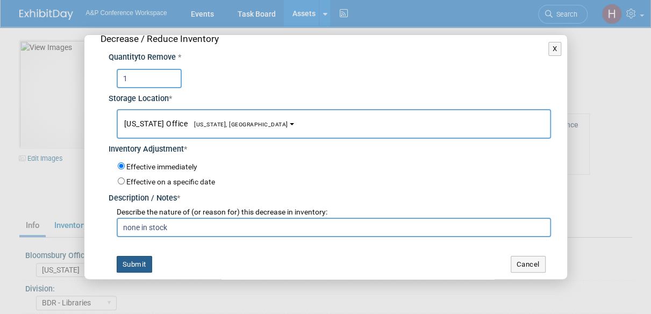
type input "none in stock"
click at [141, 258] on button "Submit" at bounding box center [134, 264] width 35 height 17
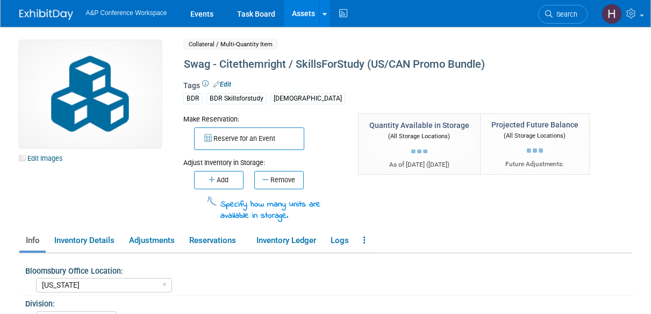
select select "[US_STATE]"
select select "BDR - Libraries"
select select "[PERSON_NAME]"
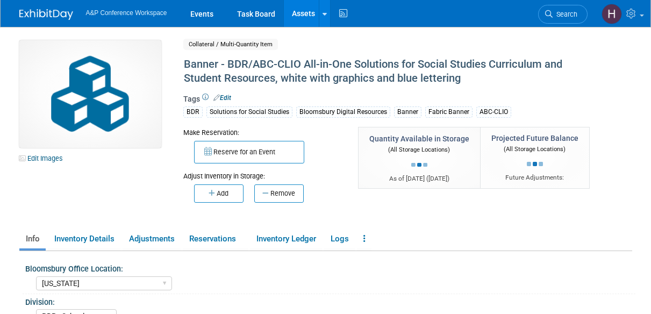
select select "[US_STATE]"
select select "BDR - Schools"
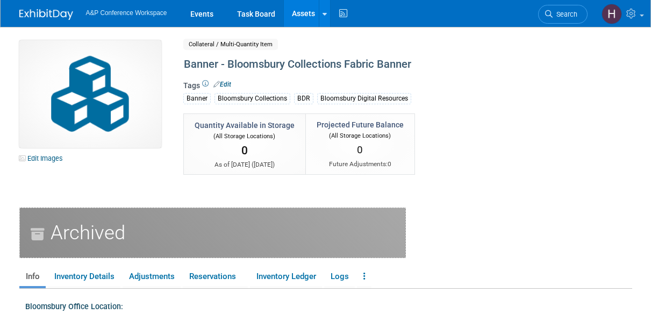
select select "[US_STATE]"
select select "BDR - Libraries"
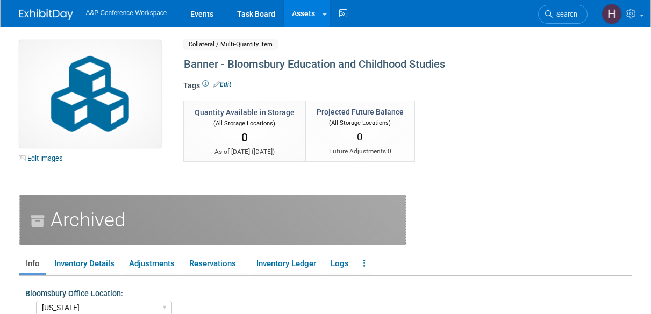
select select "[US_STATE]"
select select "BDR - Libraries"
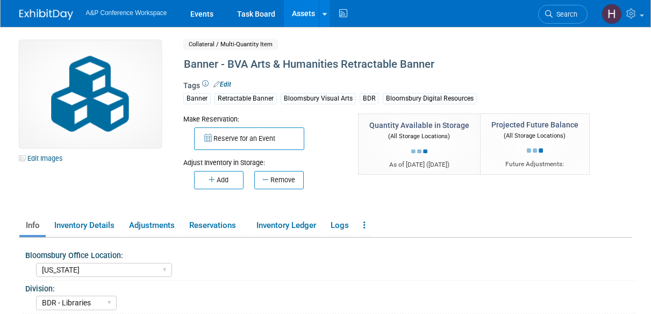
select select "[US_STATE]"
select select "BDR - Libraries"
select select "[US_STATE]"
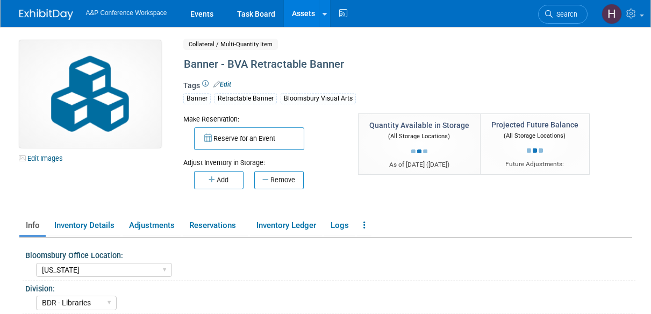
select select "BDR - Libraries"
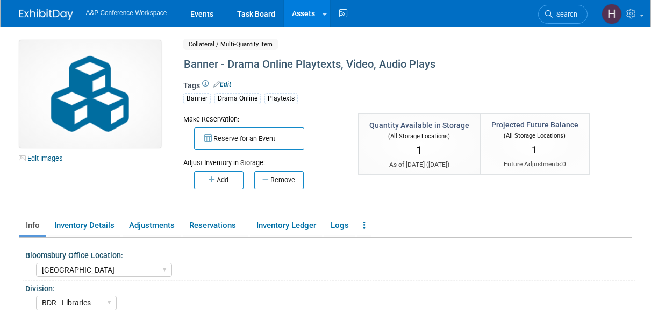
select select "[GEOGRAPHIC_DATA]"
select select "BDR - Libraries"
select select "[PERSON_NAME]"
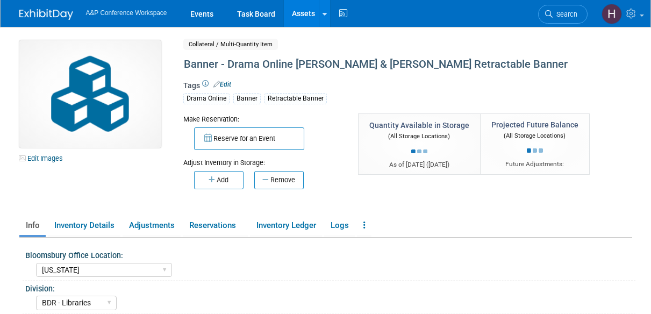
select select "[US_STATE]"
select select "BDR - Libraries"
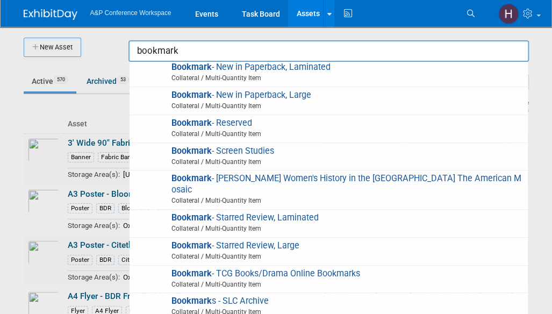
scroll to position [696, 0]
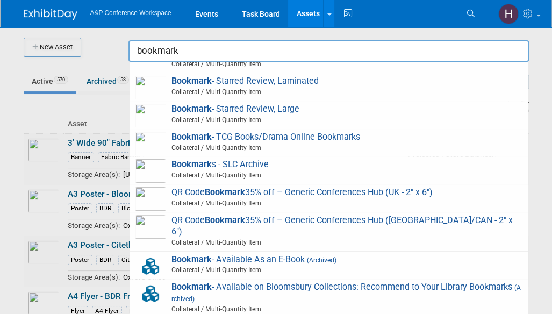
type input "bookmark"
click at [276, 55] on div at bounding box center [276, 157] width 0 height 314
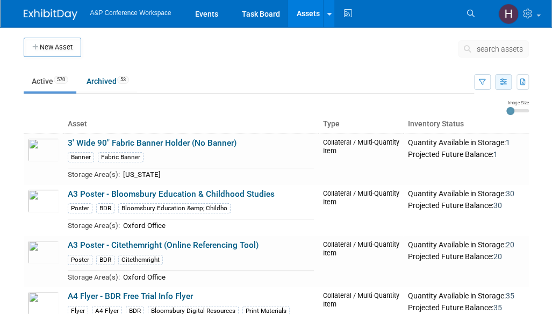
click at [503, 88] on button "button" at bounding box center [503, 82] width 17 height 16
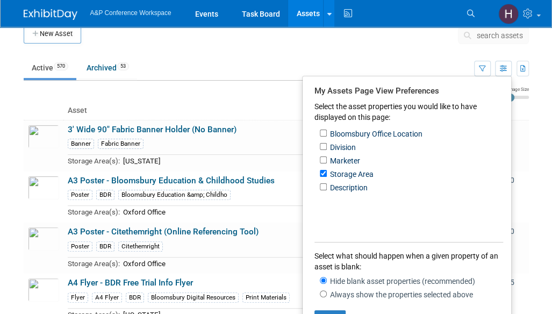
scroll to position [0, 0]
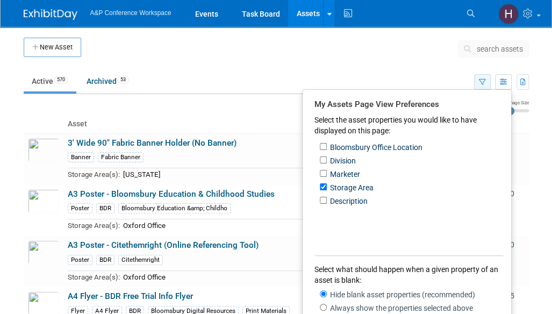
click at [484, 80] on icon "button" at bounding box center [482, 82] width 7 height 7
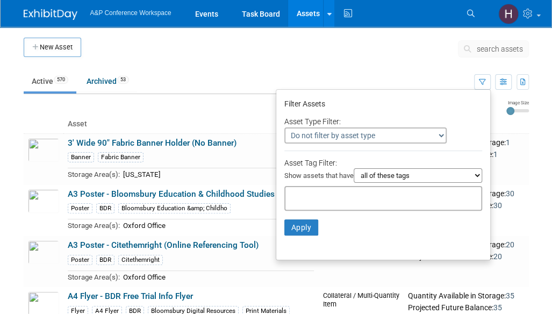
click at [338, 192] on input "text" at bounding box center [333, 196] width 86 height 11
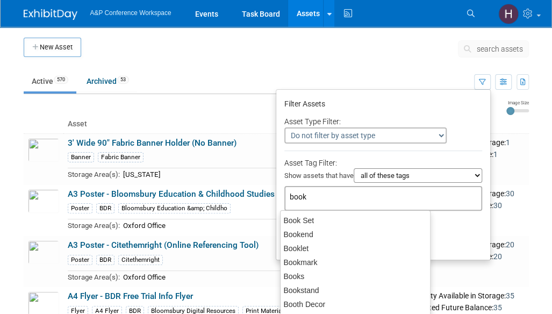
type input "bookm"
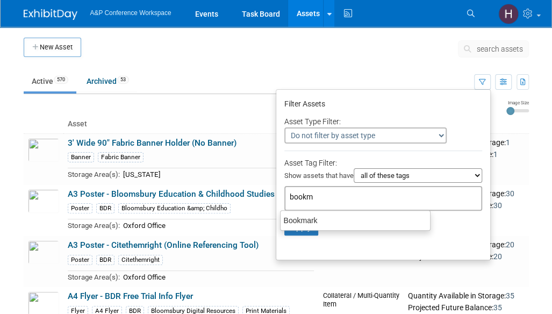
click at [323, 218] on div "Bookmark" at bounding box center [355, 220] width 149 height 14
type input "Bookmark"
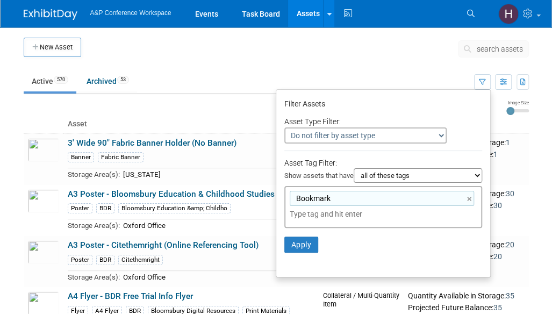
click at [368, 181] on select "all of these tags any one of these tags only and exactly these specific tags" at bounding box center [418, 175] width 128 height 15
select select "any"
click at [354, 168] on select "all of these tags any one of these tags only and exactly these specific tags" at bounding box center [418, 175] width 128 height 15
click at [300, 242] on button "Apply" at bounding box center [301, 245] width 34 height 16
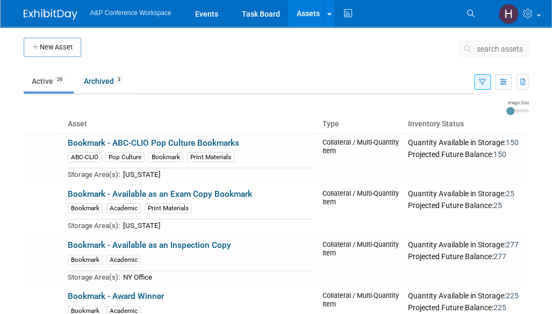
click at [196, 77] on ul "Active 29 Archived 3" at bounding box center [249, 82] width 451 height 24
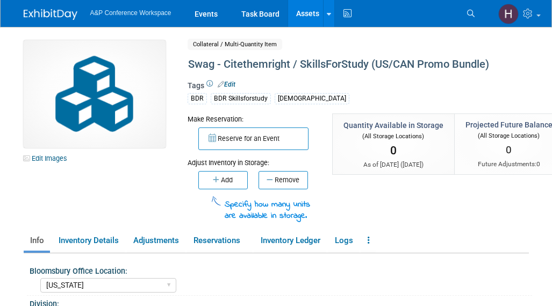
select select "[US_STATE]"
select select "BDR - Libraries"
select select "Abigail Larkin"
